Goal: Transaction & Acquisition: Purchase product/service

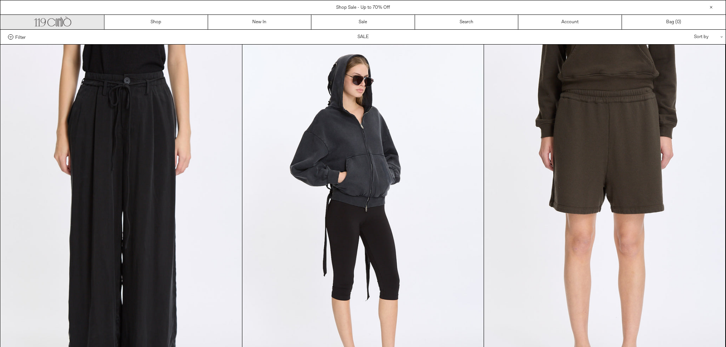
drag, startPoint x: 0, startPoint y: 0, endPoint x: 75, endPoint y: 19, distance: 77.9
click at [75, 19] on link ".cls-1, .cls-2 { fill: #231f20; stroke: #231f20; stroke-miterlimit: 10; stroke-…" at bounding box center [53, 22] width 104 height 14
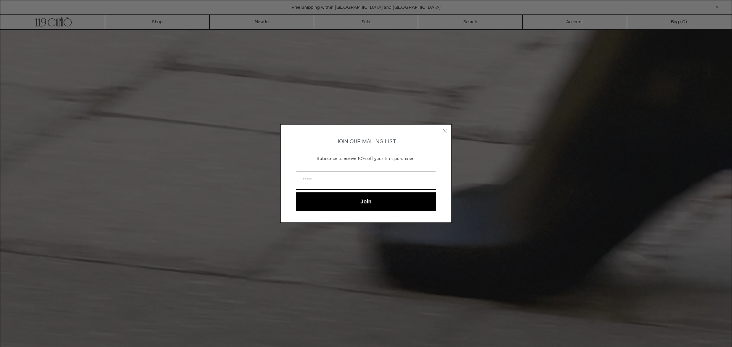
click at [444, 130] on circle "Close dialog" at bounding box center [444, 130] width 7 height 7
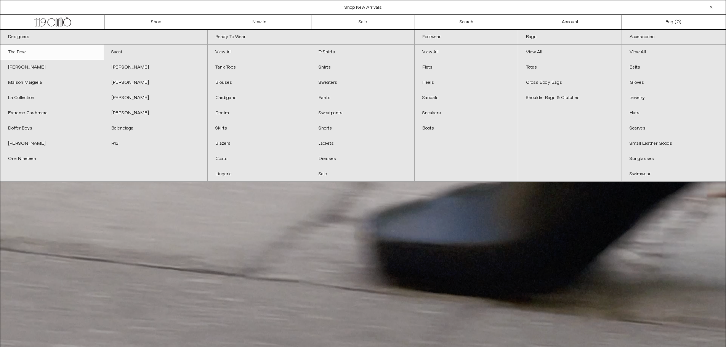
click at [38, 54] on link "The Row" at bounding box center [51, 52] width 103 height 15
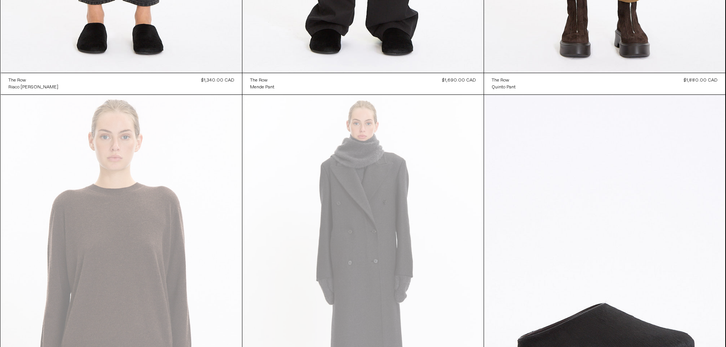
scroll to position [1220, 0]
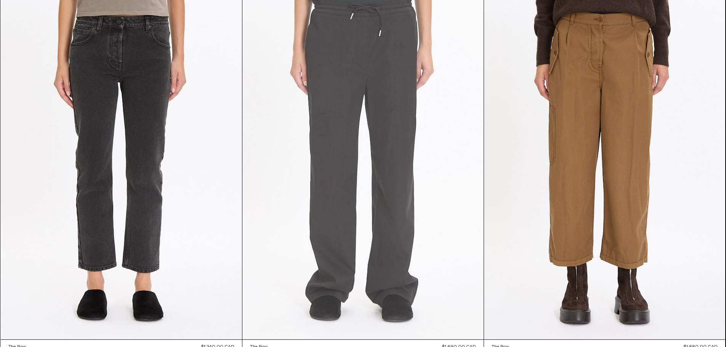
click at [336, 163] on at bounding box center [362, 159] width 241 height 362
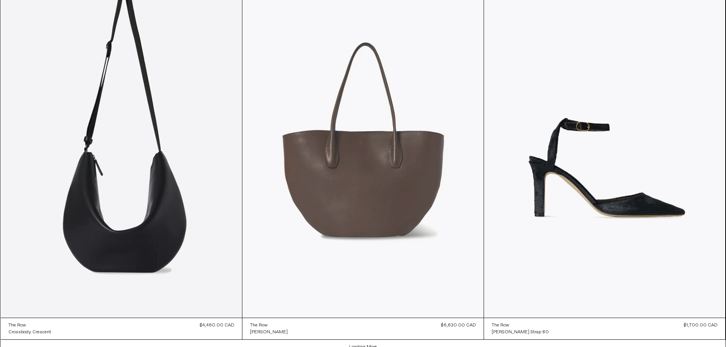
scroll to position [1952, 0]
